Goal: Task Accomplishment & Management: Complete application form

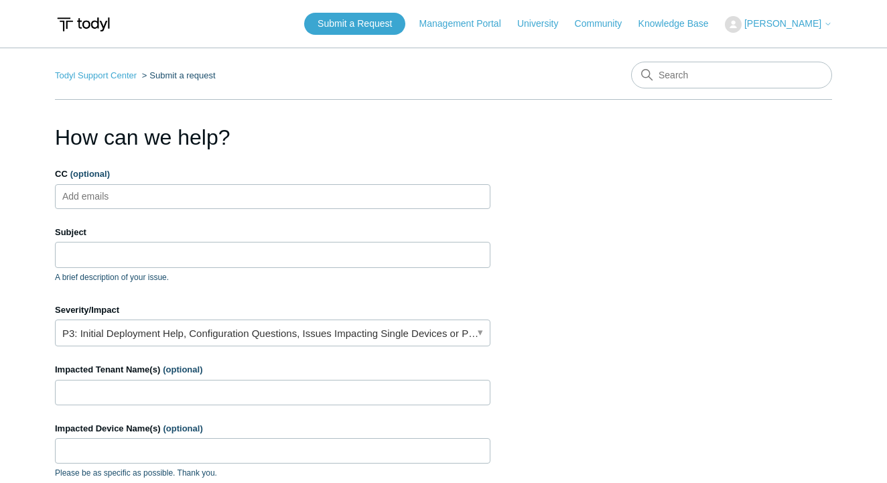
click at [216, 198] on ul "Add emails" at bounding box center [273, 196] width 436 height 25
click at [186, 263] on input "Subject" at bounding box center [273, 254] width 436 height 25
type input "T"
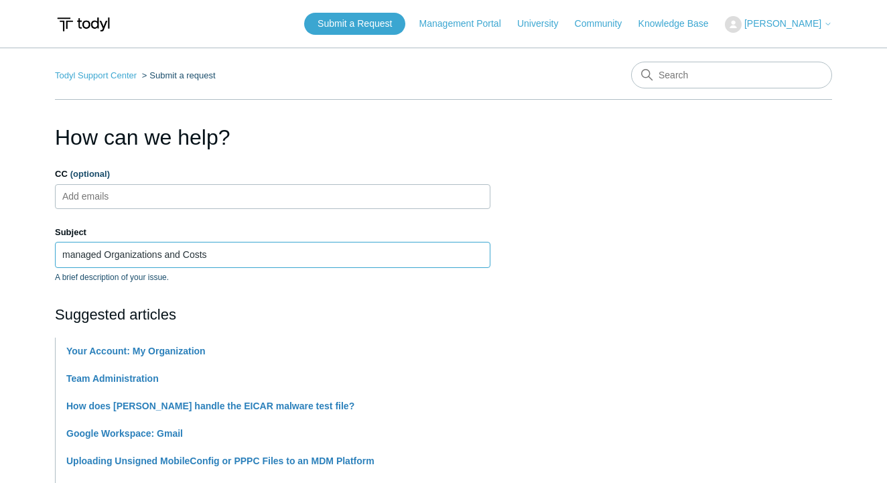
drag, startPoint x: 70, startPoint y: 256, endPoint x: 76, endPoint y: 246, distance: 11.7
click at [70, 255] on input "managed Organizations and Costs" at bounding box center [273, 254] width 436 height 25
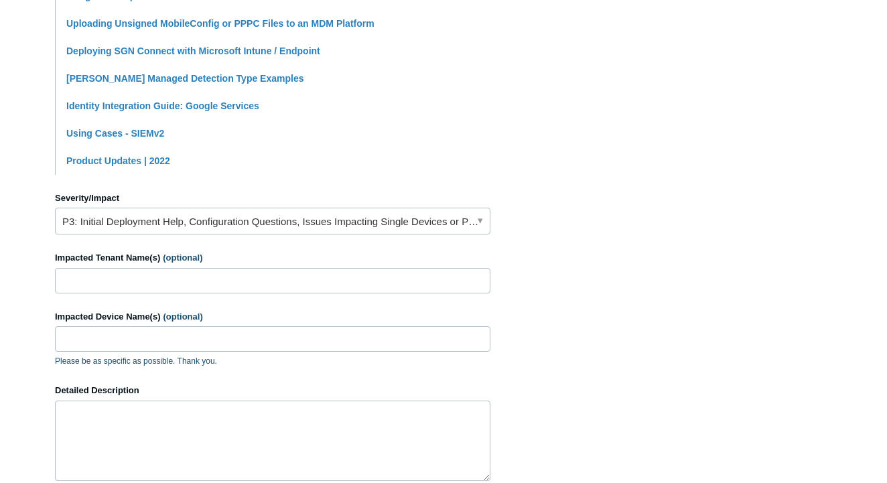
scroll to position [542, 0]
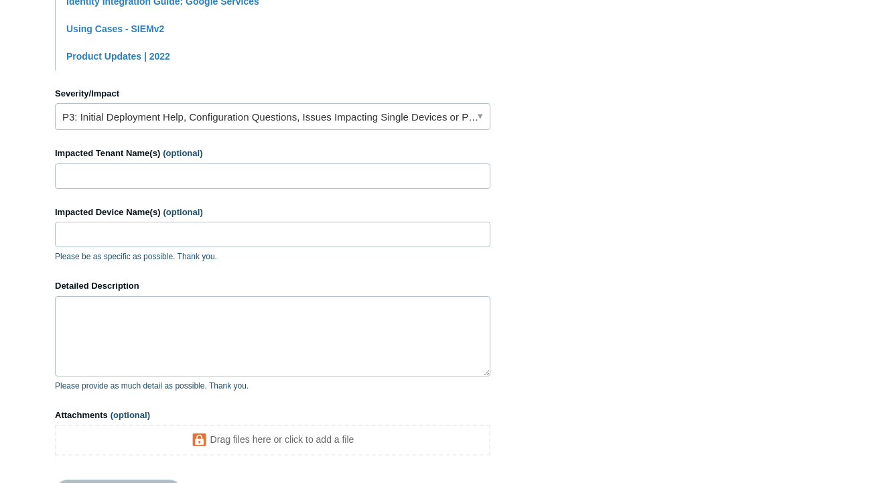
type input "Managed Organizations and Costs"
click at [271, 111] on link "P3: Initial Deployment Help, Configuration Questions, Issues Impacting Single D…" at bounding box center [273, 116] width 436 height 27
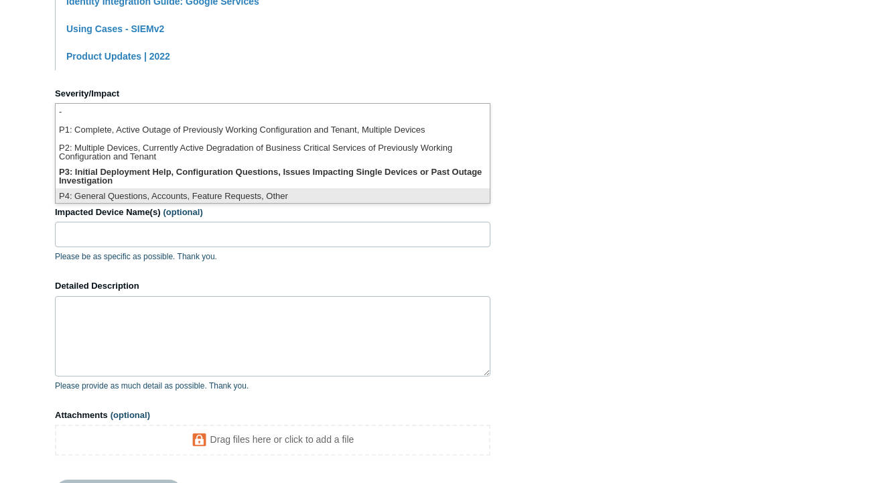
scroll to position [3, 0]
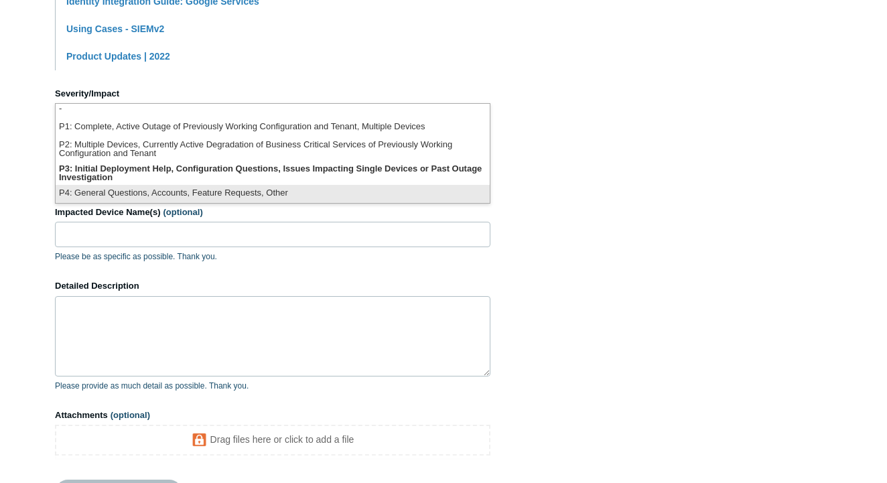
click at [255, 190] on li "P4: General Questions, Accounts, Feature Requests, Other" at bounding box center [273, 194] width 434 height 18
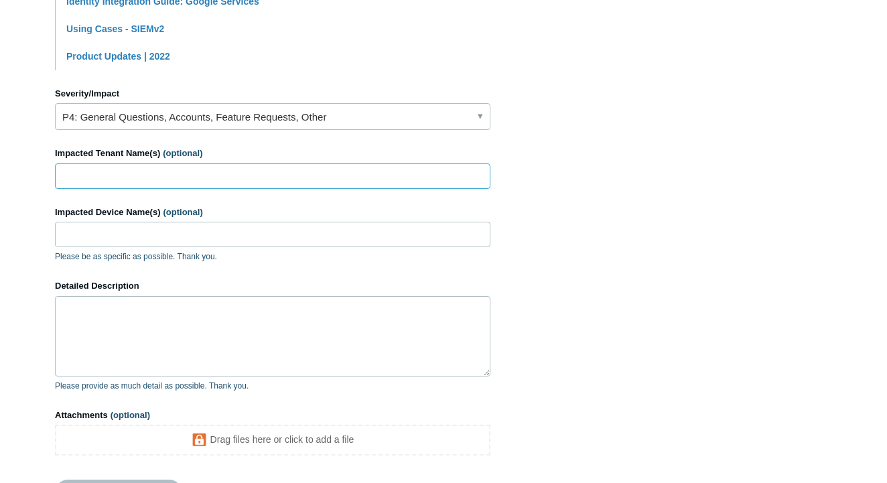
click at [190, 179] on input "Impacted Tenant Name(s) (optional)" at bounding box center [273, 176] width 436 height 25
click at [182, 314] on textarea "Detailed Description" at bounding box center [273, 336] width 436 height 80
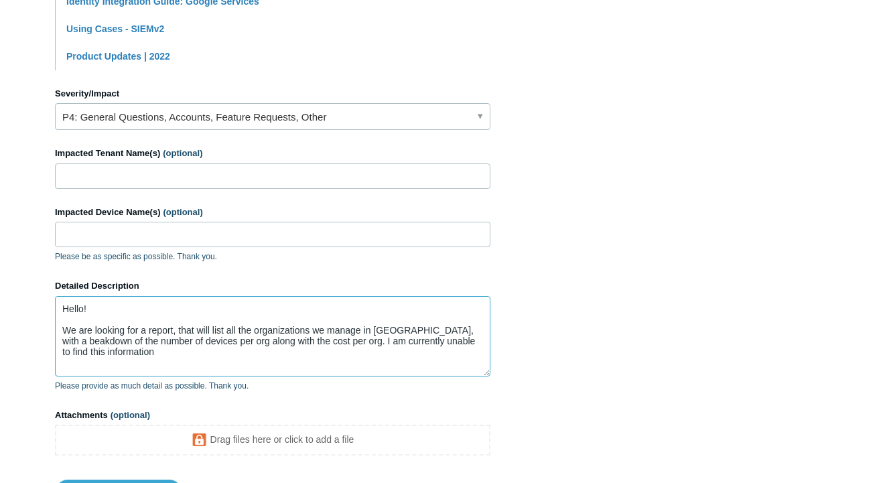
click at [156, 353] on textarea "Hello! We are looking for a report, that will list all the organizations we man…" at bounding box center [273, 336] width 436 height 80
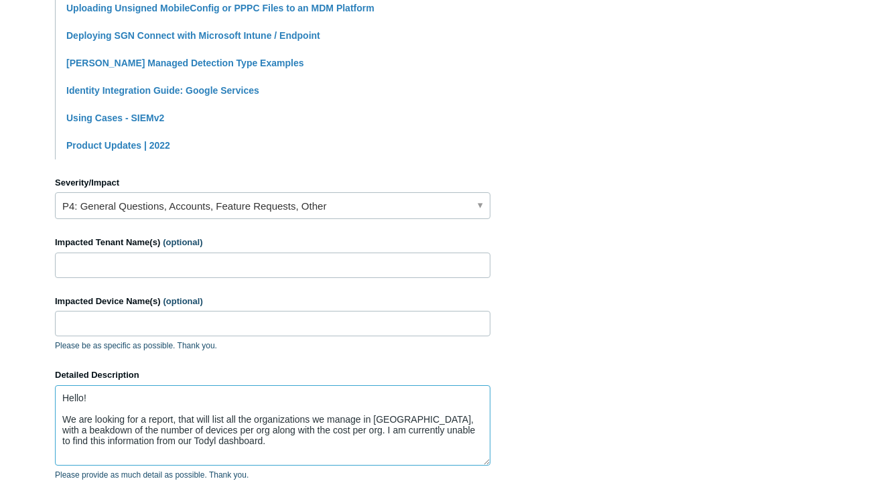
scroll to position [657, 0]
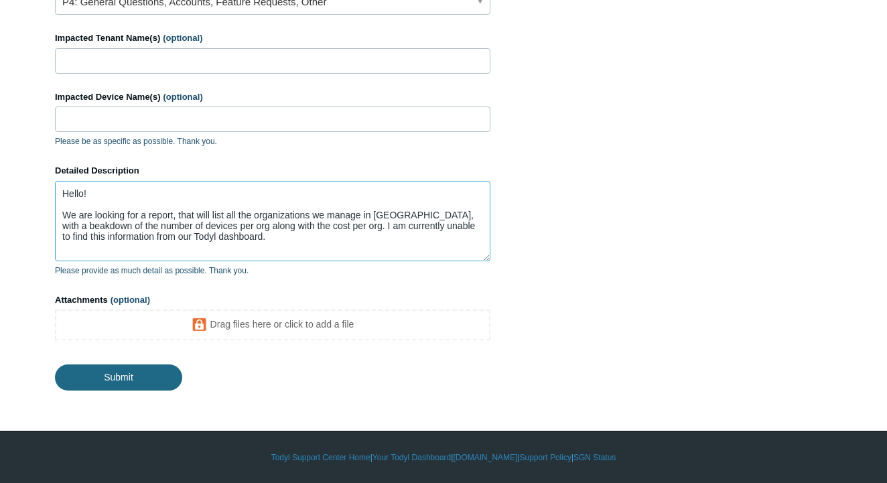
type textarea "Hello! We are looking for a report, that will list all the organizations we man…"
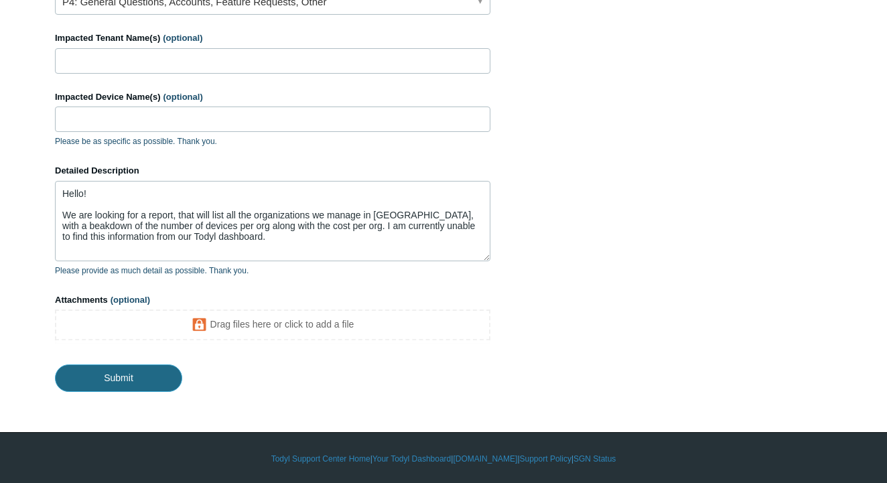
click at [137, 381] on input "Submit" at bounding box center [118, 378] width 127 height 27
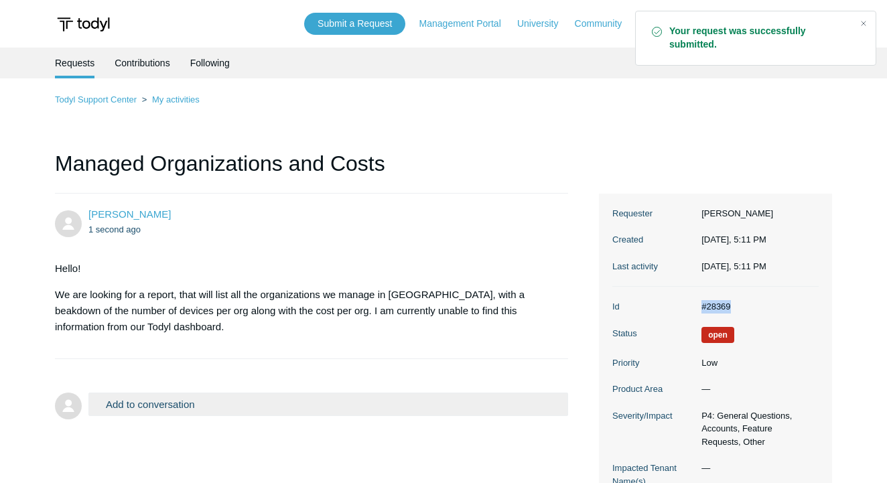
drag, startPoint x: 742, startPoint y: 306, endPoint x: 693, endPoint y: 307, distance: 49.6
click at [693, 307] on dl "Id #28369 Status Open Priority Low Product Area — Severity/Impact P4: General Q…" at bounding box center [715, 414] width 206 height 254
copy dl "#28369"
